Goal: Transaction & Acquisition: Book appointment/travel/reservation

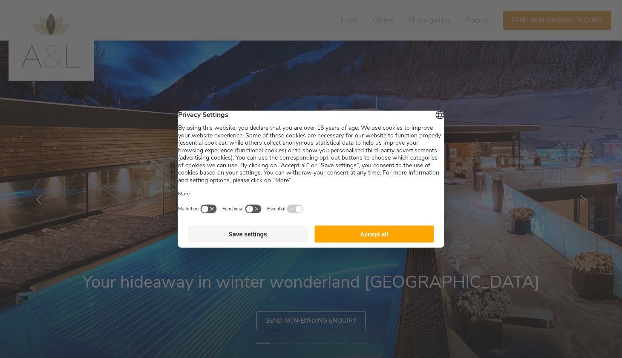
click at [348, 234] on button "Accept all" at bounding box center [374, 233] width 120 height 17
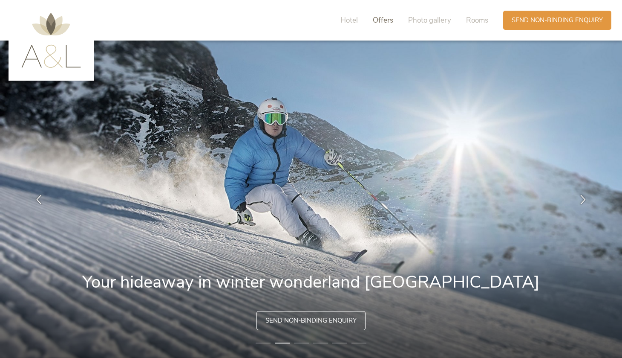
click at [384, 20] on span "Offers" at bounding box center [383, 20] width 20 height 10
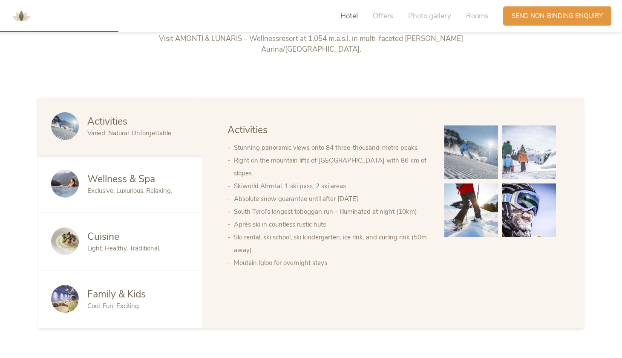
scroll to position [445, 0]
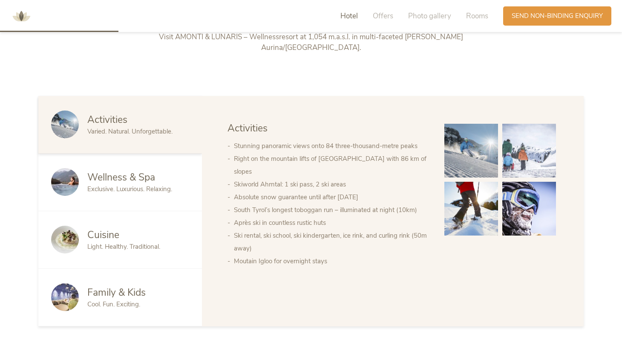
click at [154, 158] on div "Wellness & Spa Exclusive. Luxurious. Relaxing." at bounding box center [120, 182] width 164 height 58
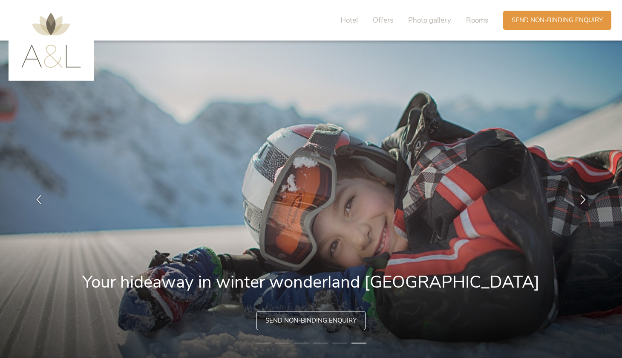
scroll to position [0, 0]
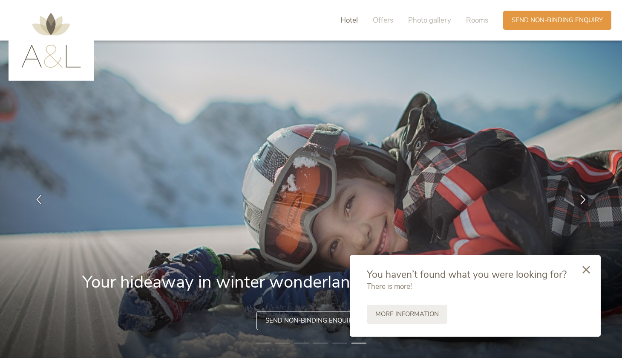
click at [350, 21] on span "Hotel" at bounding box center [348, 20] width 17 height 10
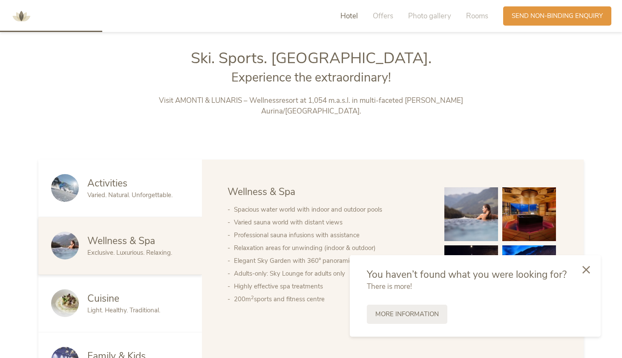
scroll to position [387, 0]
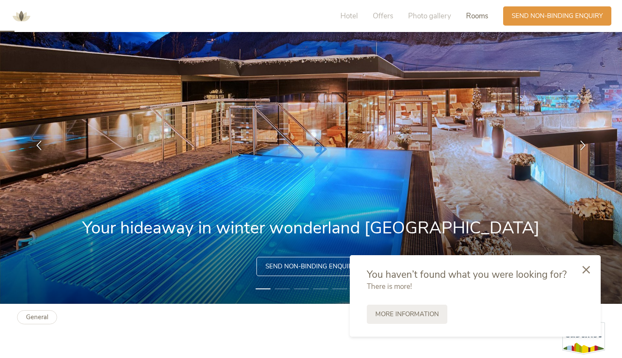
click at [486, 19] on span "Rooms" at bounding box center [477, 16] width 22 height 10
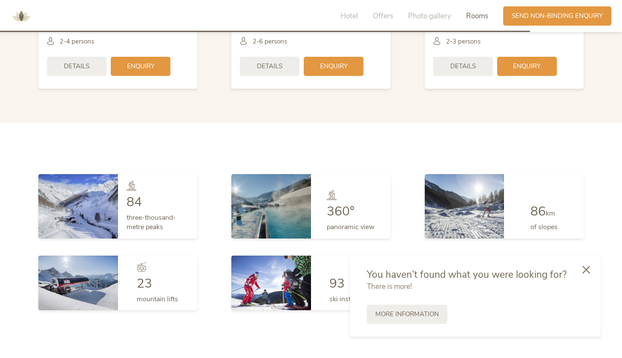
scroll to position [1995, 0]
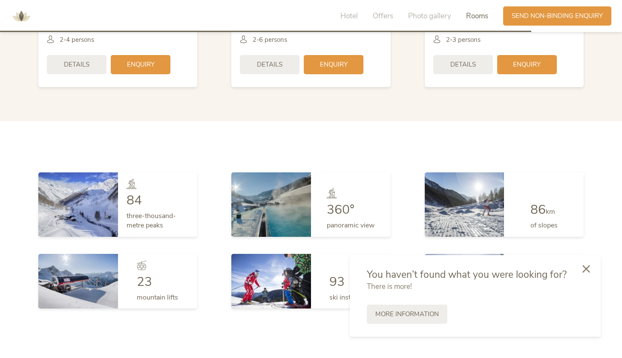
click at [588, 270] on icon at bounding box center [587, 269] width 8 height 8
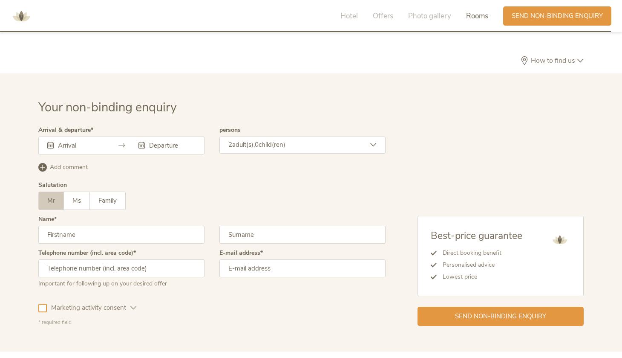
scroll to position [2311, 0]
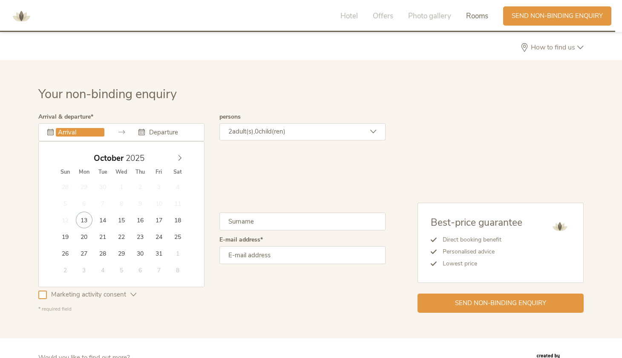
click at [85, 128] on input "text" at bounding box center [80, 132] width 49 height 9
click at [177, 155] on icon at bounding box center [180, 158] width 6 height 6
click at [182, 155] on icon at bounding box center [180, 158] width 6 height 6
type input "[DATE]"
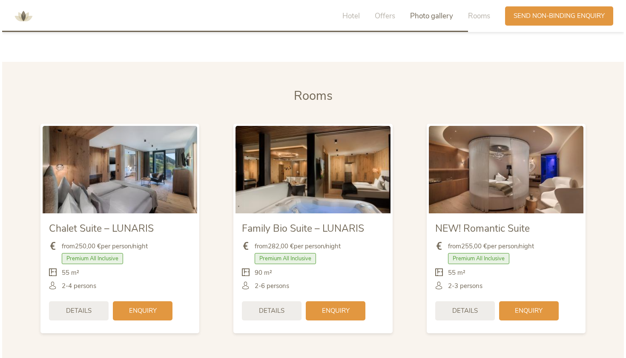
scroll to position [1751, 0]
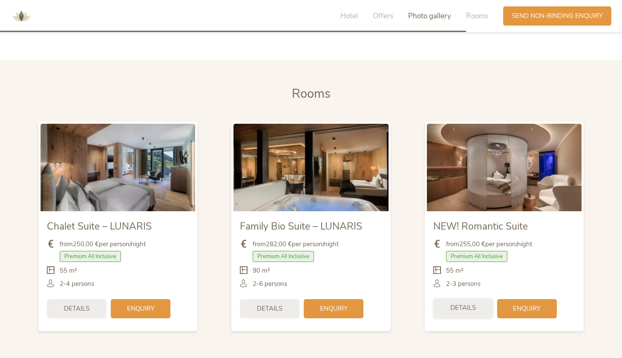
click at [460, 301] on div "Details" at bounding box center [463, 307] width 60 height 19
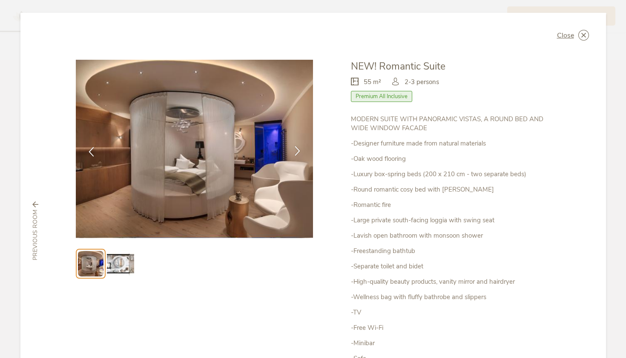
click at [294, 153] on icon at bounding box center [298, 151] width 10 height 10
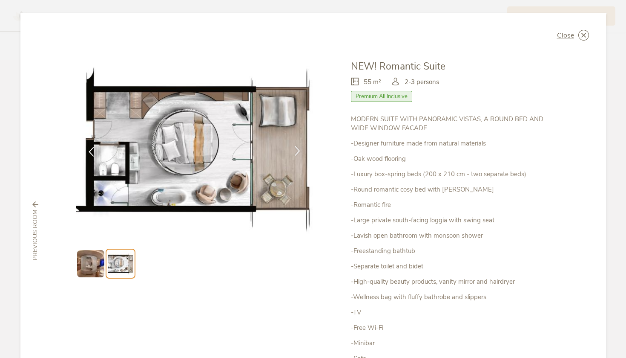
click at [295, 153] on icon at bounding box center [298, 151] width 10 height 10
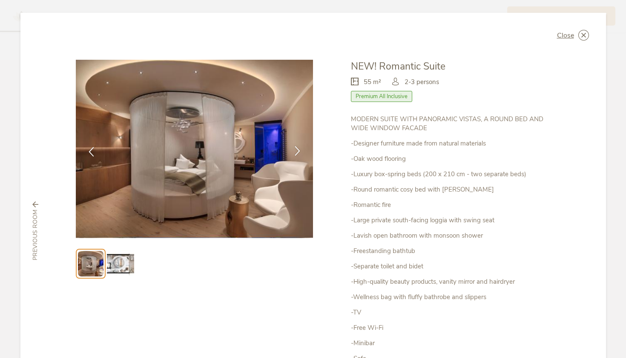
click at [294, 153] on icon at bounding box center [298, 151] width 10 height 10
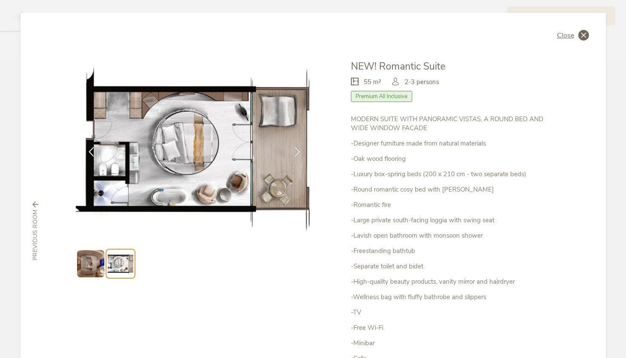
click at [580, 34] on icon at bounding box center [584, 35] width 11 height 11
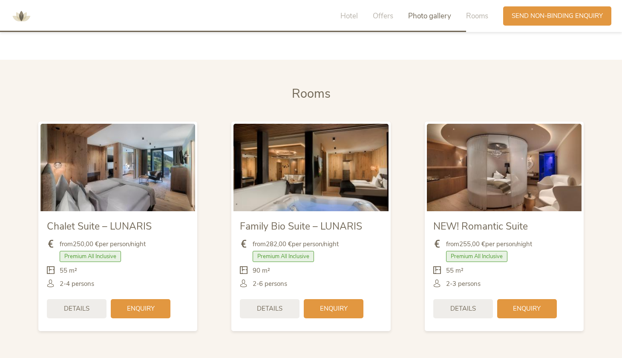
click at [290, 191] on img at bounding box center [311, 167] width 155 height 87
click at [268, 303] on span "Details" at bounding box center [270, 307] width 26 height 9
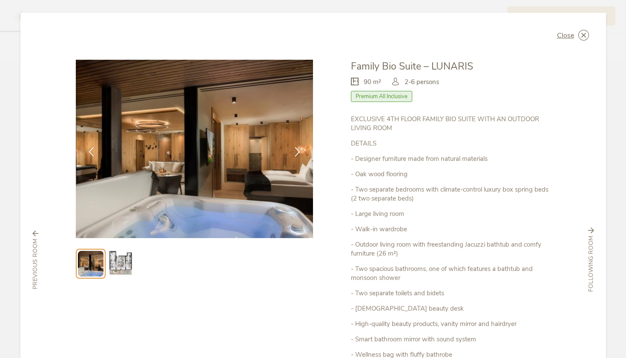
click at [119, 260] on img at bounding box center [120, 263] width 27 height 27
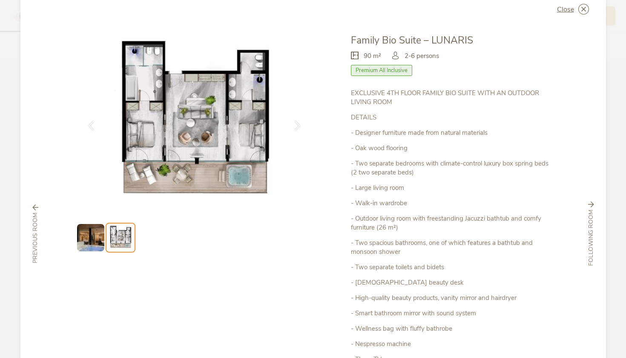
scroll to position [28, 0]
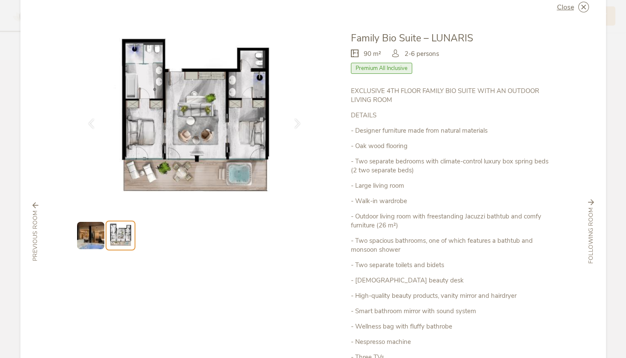
click at [245, 138] on img at bounding box center [195, 121] width 238 height 178
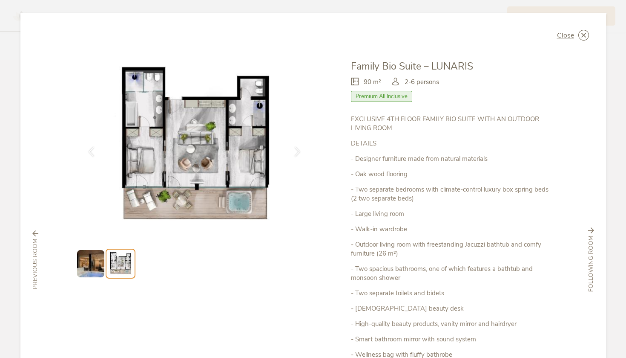
scroll to position [0, 0]
click at [576, 33] on div "Close" at bounding box center [573, 35] width 32 height 11
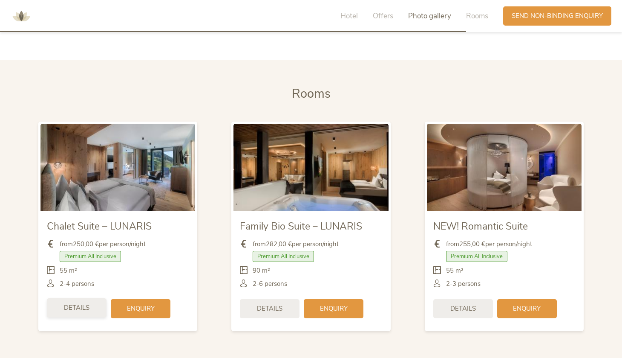
click at [73, 303] on span "Details" at bounding box center [77, 307] width 26 height 9
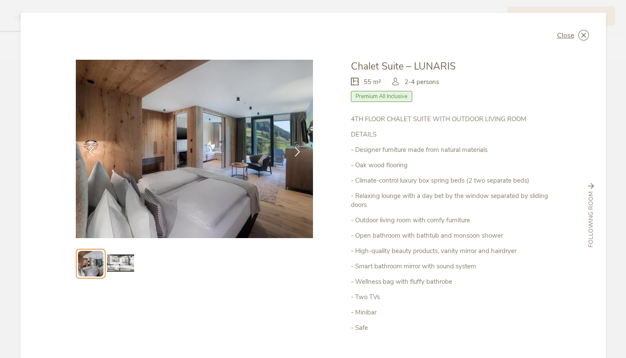
click at [118, 269] on img at bounding box center [120, 263] width 27 height 27
